Goal: Entertainment & Leisure: Consume media (video, audio)

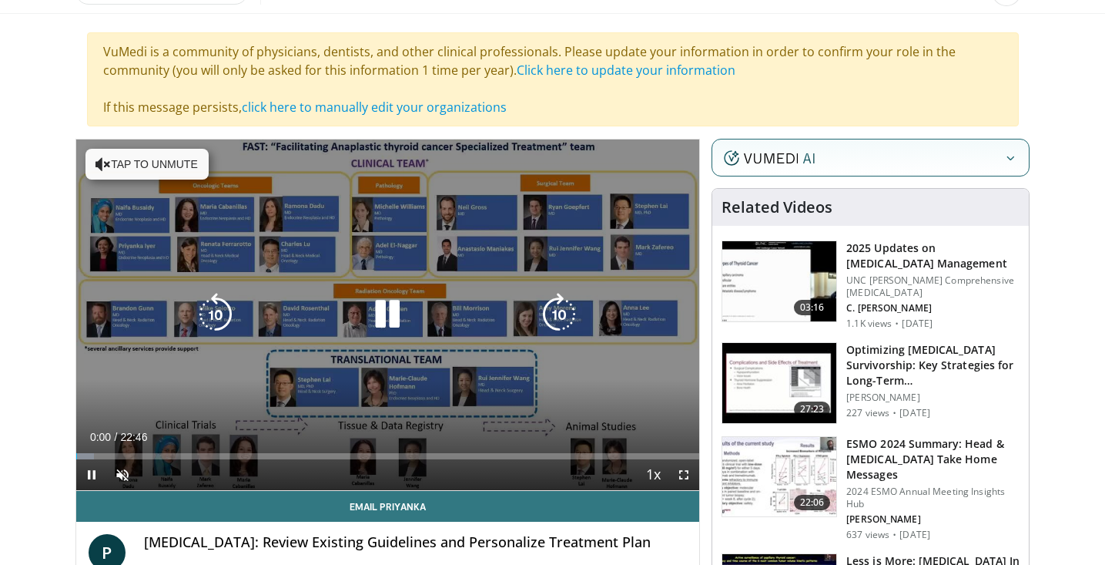
scroll to position [103, 0]
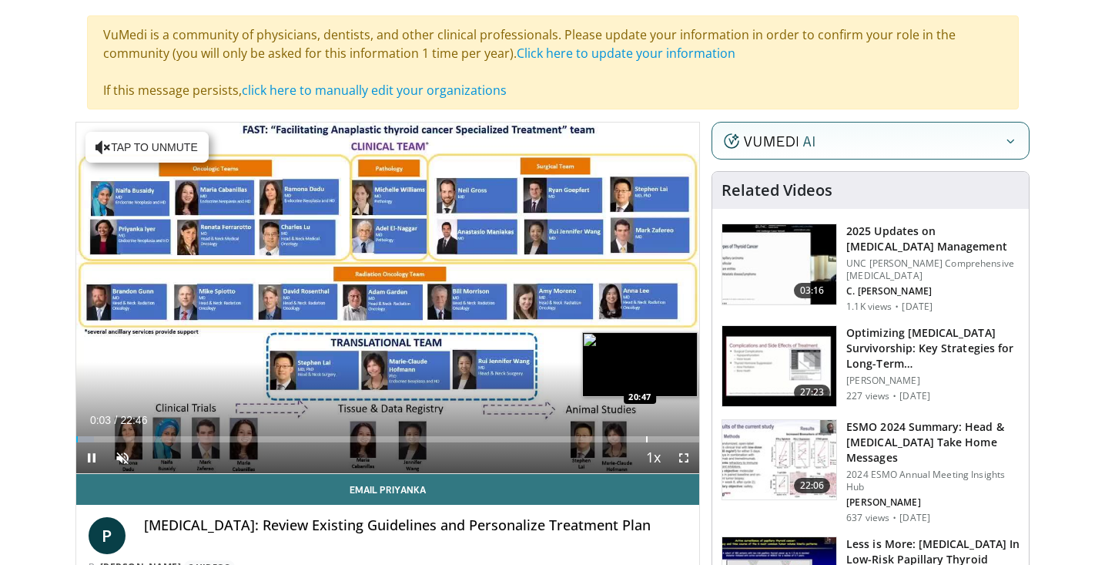
click at [645, 434] on div "Loaded : 2.90% 00:03 20:47" at bounding box center [388, 435] width 624 height 15
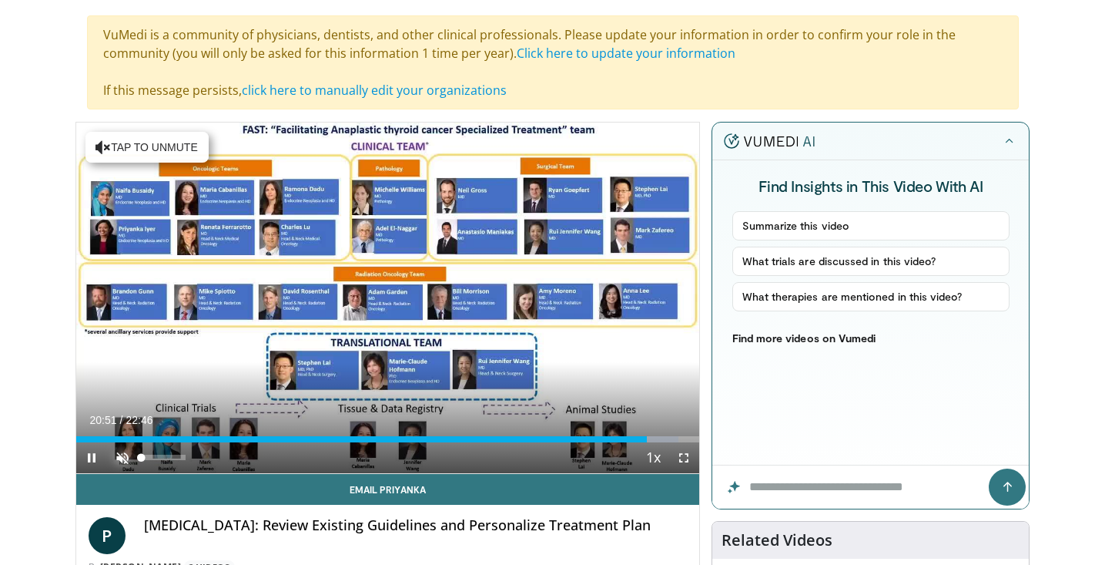
click at [132, 461] on span "Video Player" at bounding box center [122, 457] width 31 height 31
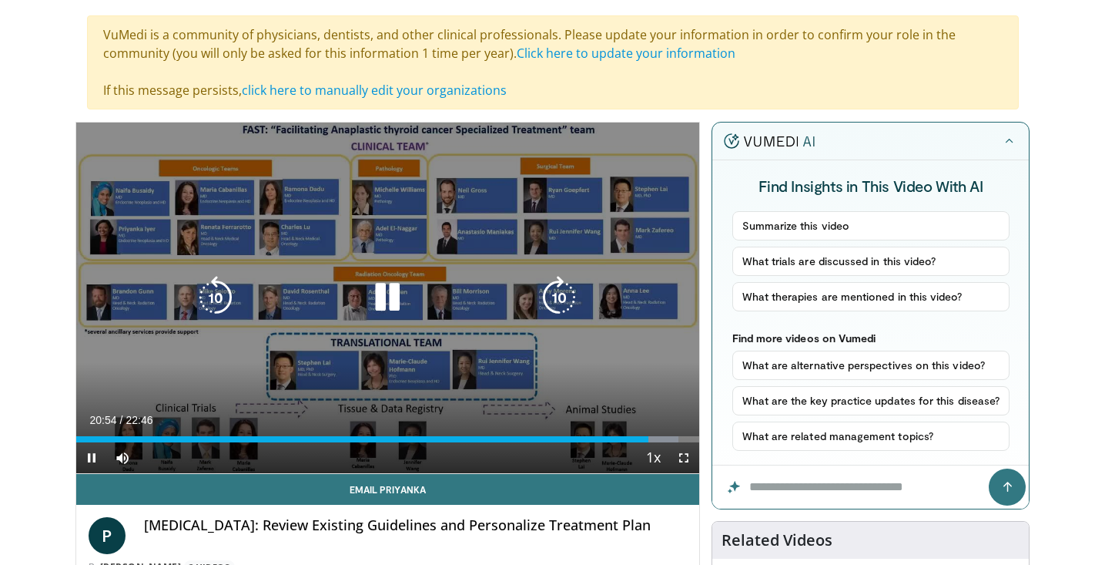
click at [203, 293] on icon "Video Player" at bounding box center [215, 297] width 43 height 43
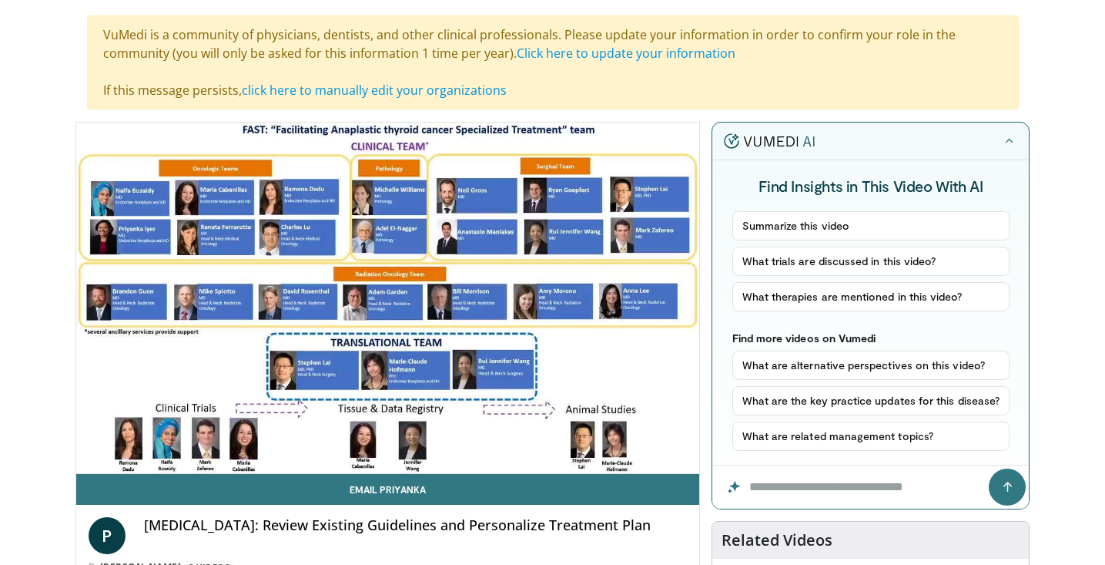
click at [203, 293] on div "50 seconds Tap to unmute" at bounding box center [388, 297] width 624 height 350
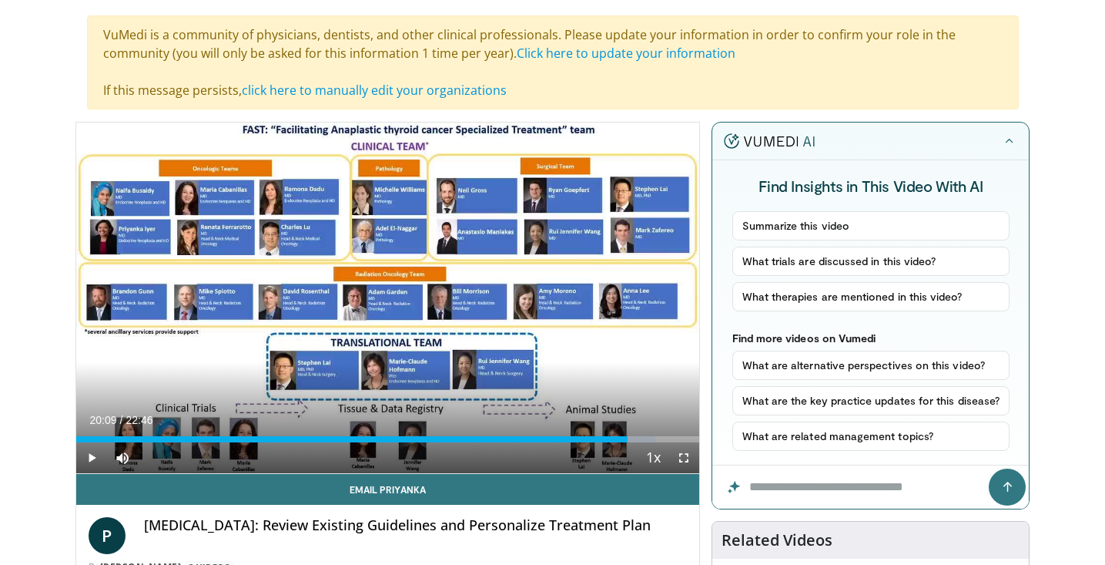
click at [203, 293] on div "50 seconds Tap to unmute" at bounding box center [388, 297] width 624 height 350
click at [681, 462] on span "Video Player" at bounding box center [684, 457] width 31 height 31
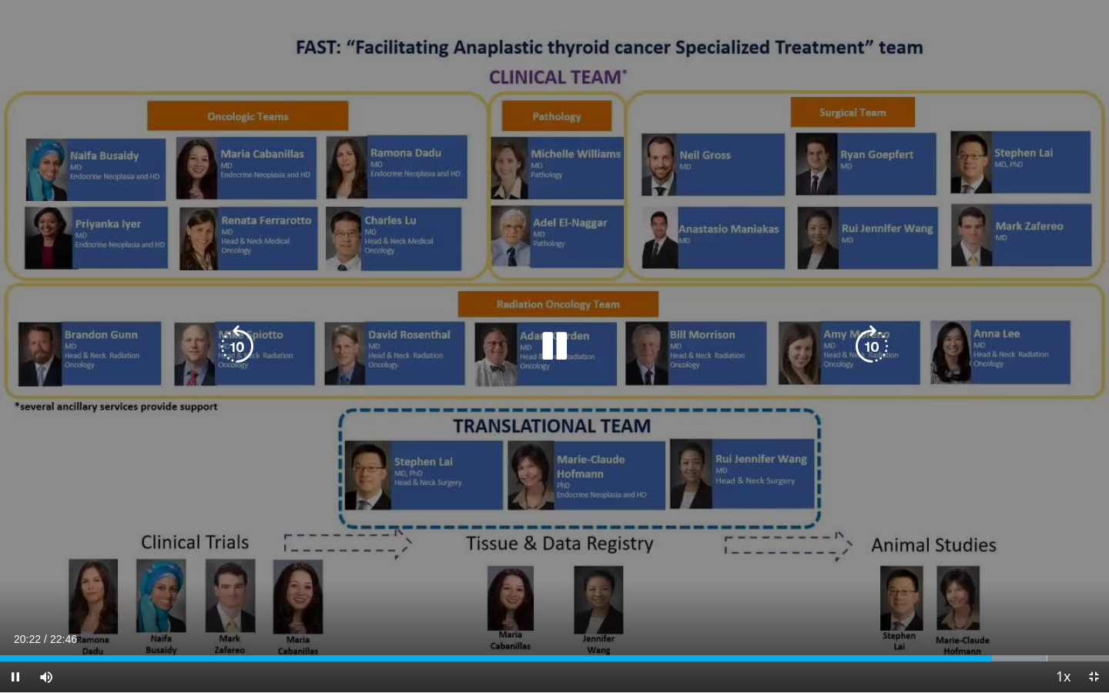
click at [227, 347] on icon "Video Player" at bounding box center [237, 346] width 43 height 43
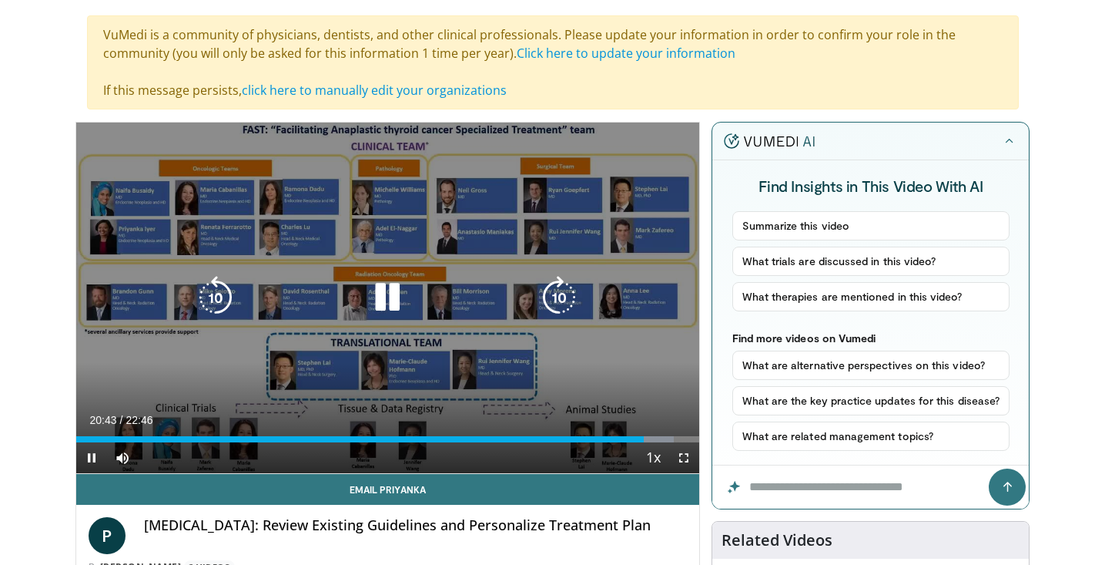
click at [400, 286] on icon "Video Player" at bounding box center [387, 297] width 43 height 43
